Goal: Transaction & Acquisition: Book appointment/travel/reservation

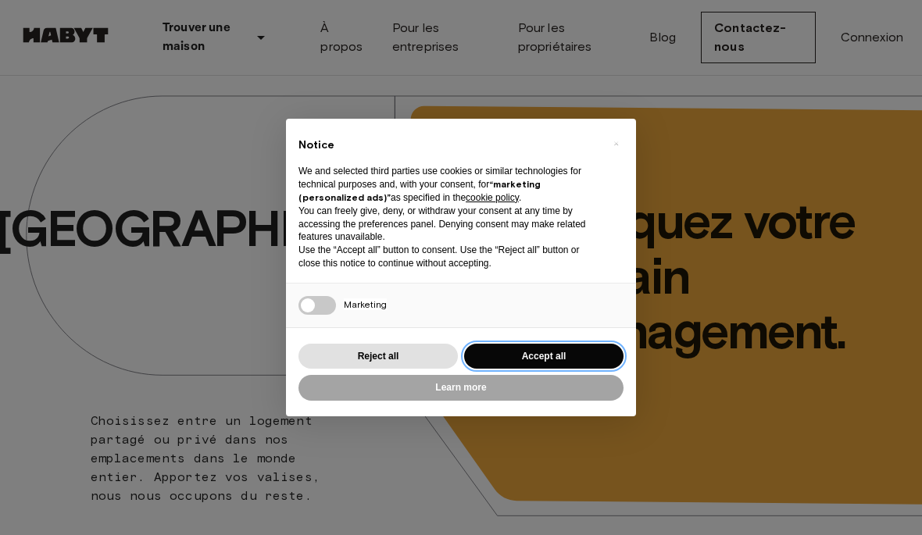
click at [482, 364] on button "Accept all" at bounding box center [543, 357] width 159 height 26
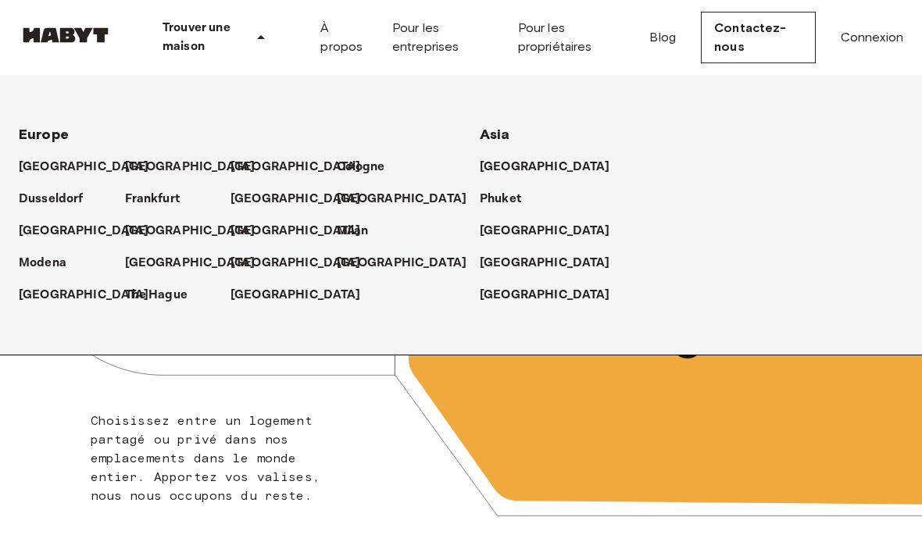
click at [224, 174] on div "[GEOGRAPHIC_DATA]" at bounding box center [178, 161] width 106 height 32
click at [252, 174] on p "[GEOGRAPHIC_DATA]" at bounding box center [296, 167] width 131 height 19
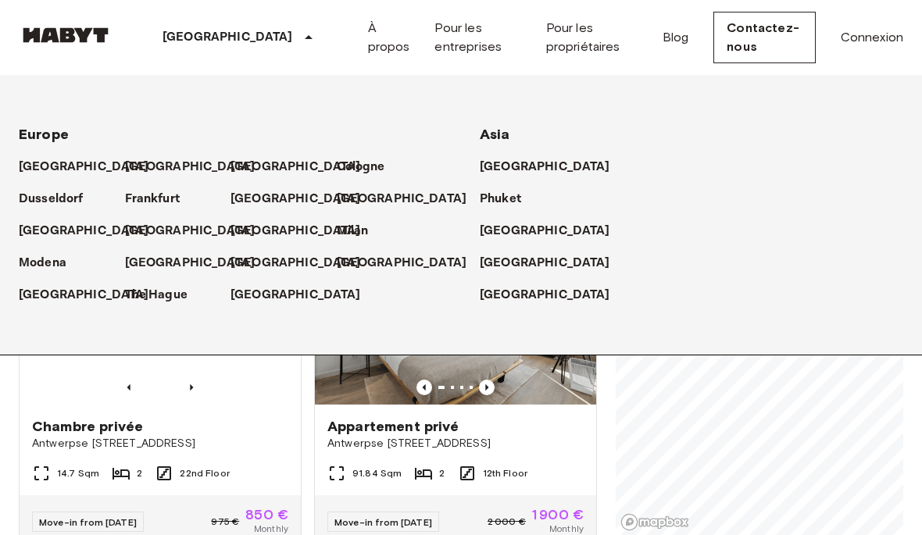
click at [299, 41] on icon at bounding box center [308, 37] width 19 height 19
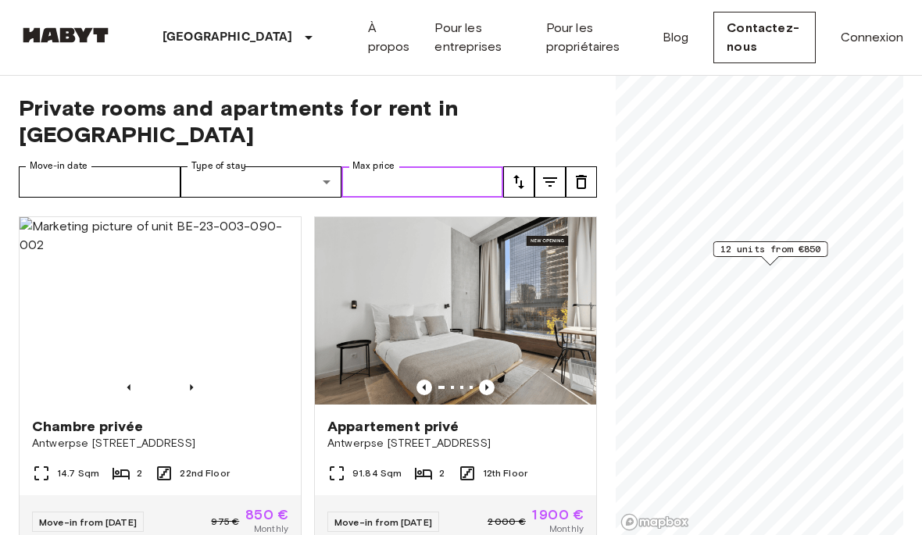
click at [377, 166] on input "Max price" at bounding box center [423, 181] width 162 height 31
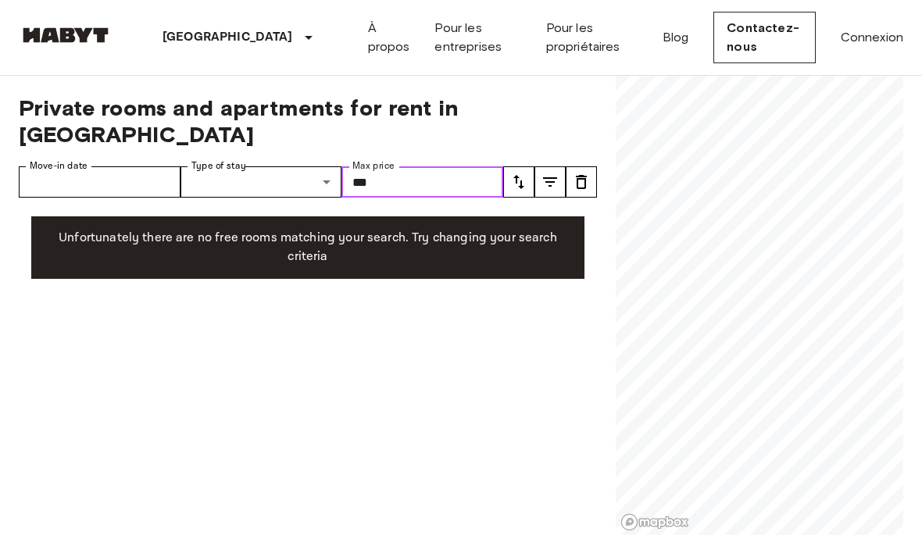
type input "****"
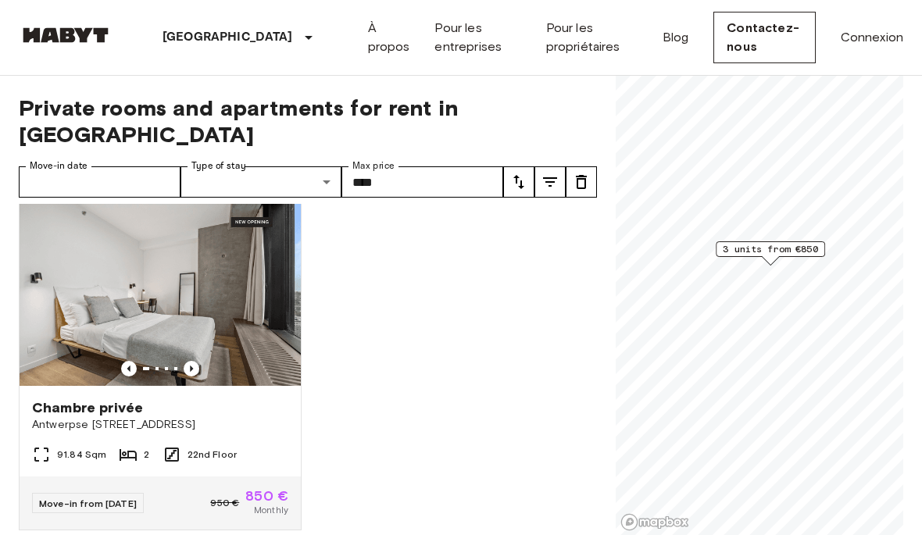
scroll to position [363, 0]
